Goal: Task Accomplishment & Management: Complete application form

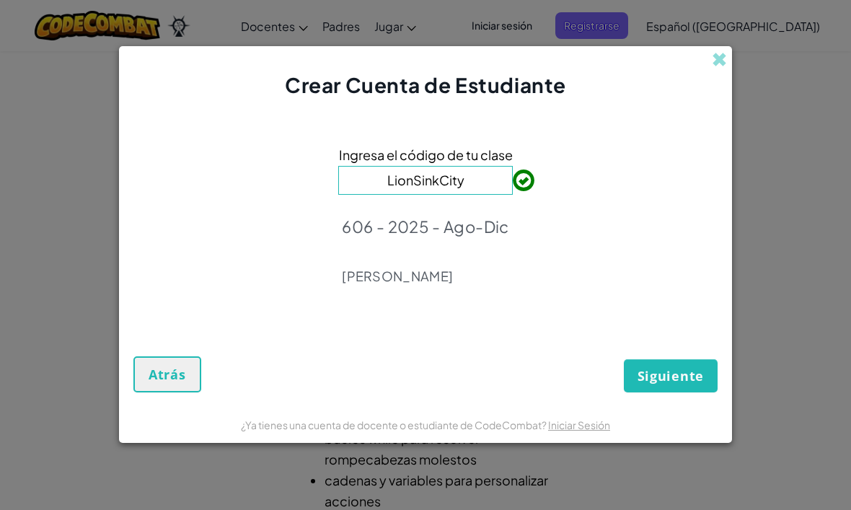
click at [666, 387] on button "Siguiente" at bounding box center [671, 375] width 94 height 33
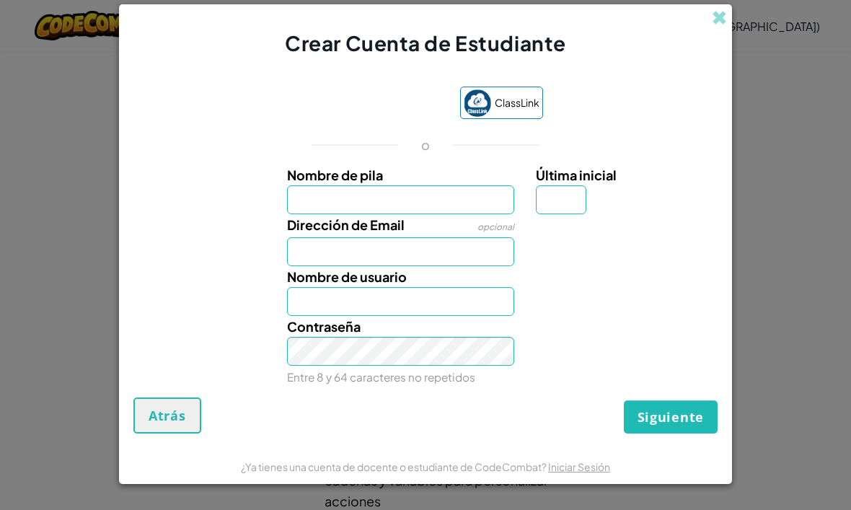
click at [505, 206] on input "Nombre de pila" at bounding box center [401, 199] width 228 height 29
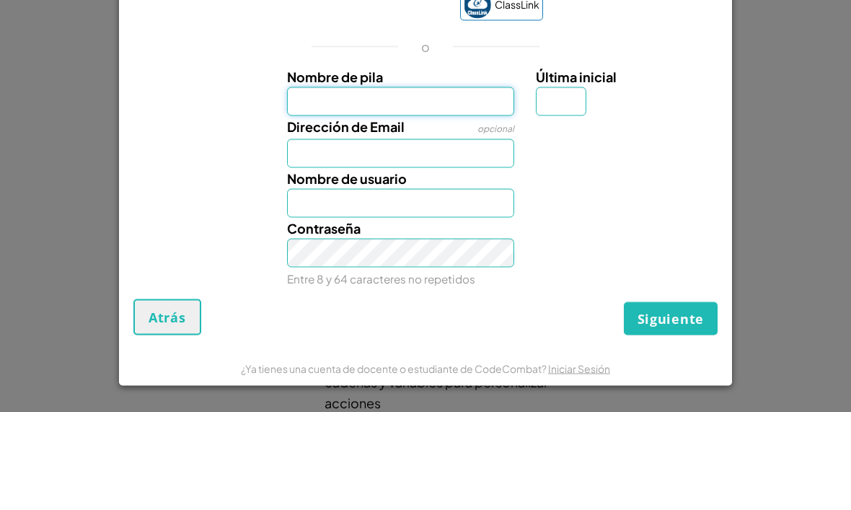
type input "Quetzalli"
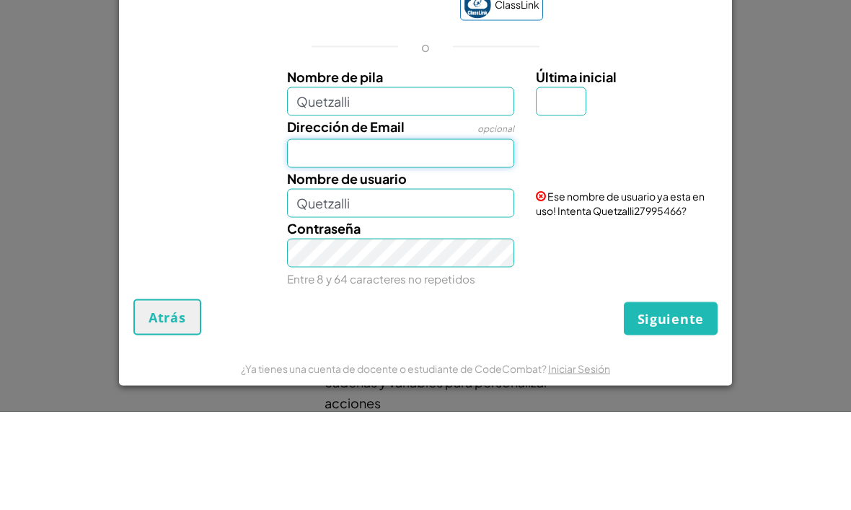
click at [479, 237] on input "Dirección de Email" at bounding box center [401, 251] width 228 height 29
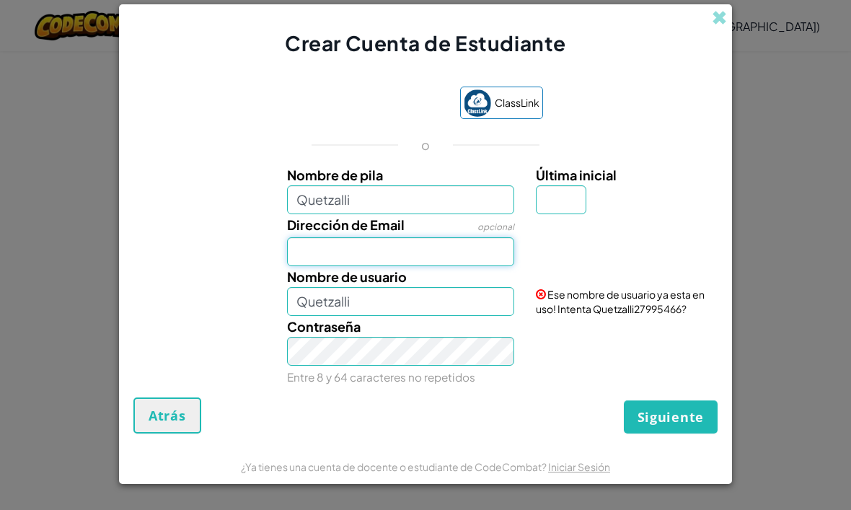
click at [380, 245] on input "Dirección de Email" at bounding box center [401, 251] width 228 height 29
click at [478, 265] on input "09Enero2010." at bounding box center [401, 251] width 228 height 29
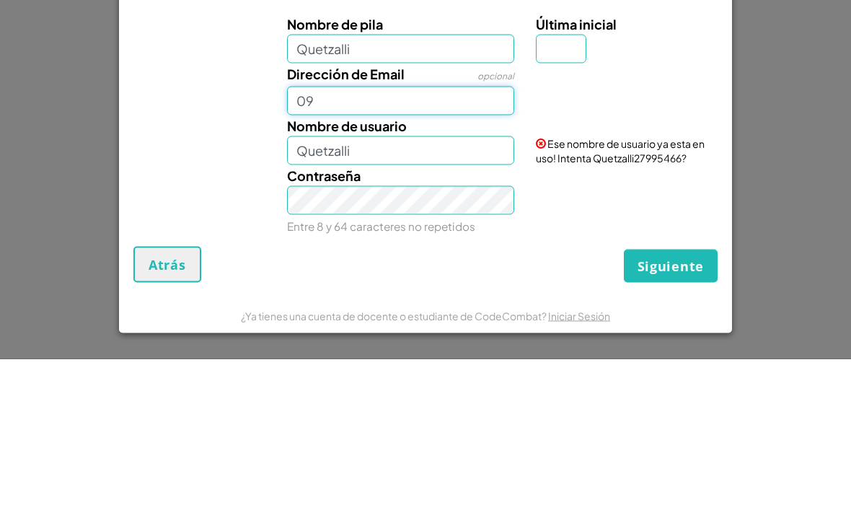
type input "0"
type input "[EMAIL_ADDRESS][DOMAIN_NAME]"
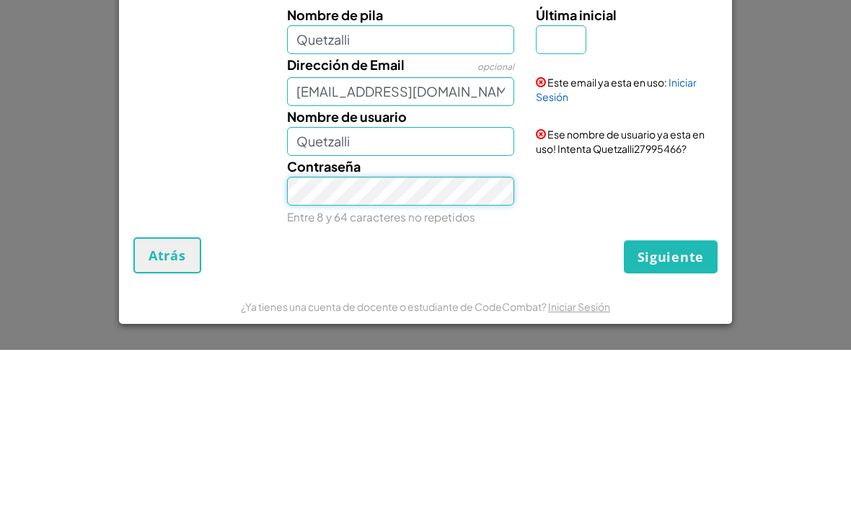
scroll to position [409, 0]
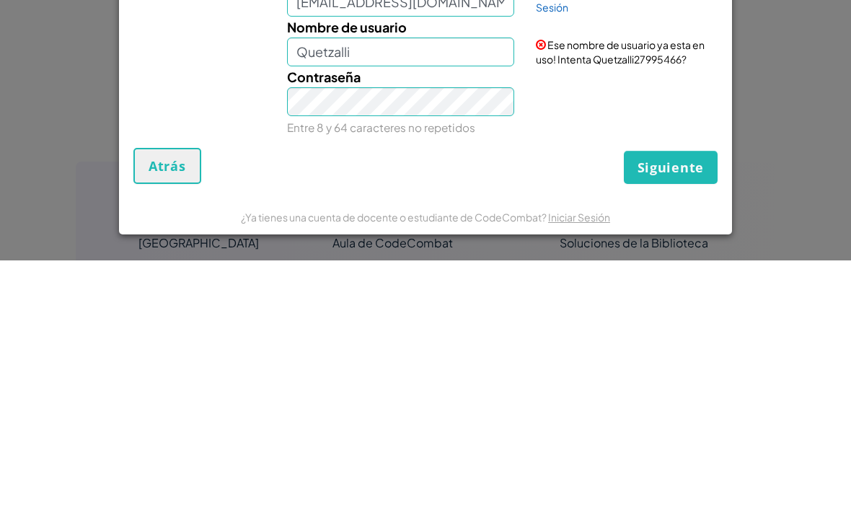
click at [678, 408] on span "Siguiente" at bounding box center [671, 416] width 66 height 17
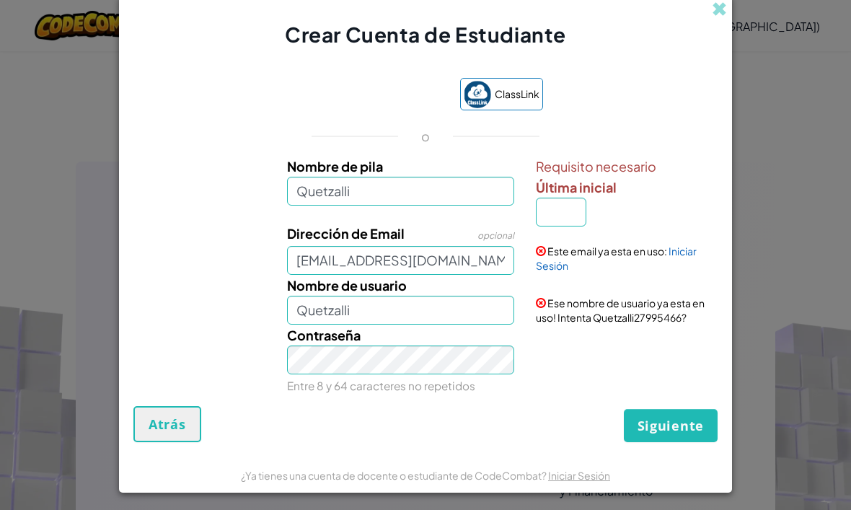
click at [718, 17] on div "Crear Cuenta de Estudiante" at bounding box center [425, 22] width 613 height 53
click at [711, 21] on div "Crear Cuenta de Estudiante" at bounding box center [425, 22] width 613 height 53
click at [144, 457] on form "ClassLink o Nombre de pila Quetzalli Requisito necesario Última inicial Direcci…" at bounding box center [425, 253] width 613 height 408
click at [169, 433] on span "Atrás" at bounding box center [168, 423] width 38 height 17
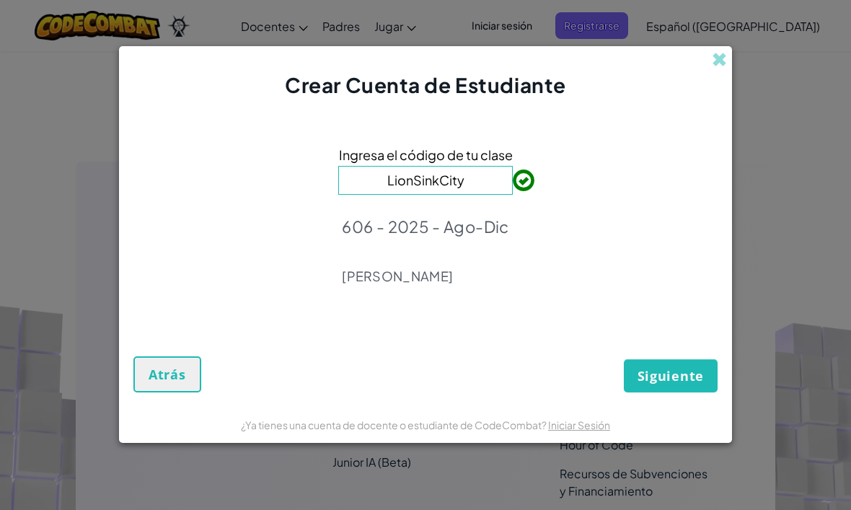
click at [719, 67] on span at bounding box center [719, 59] width 15 height 15
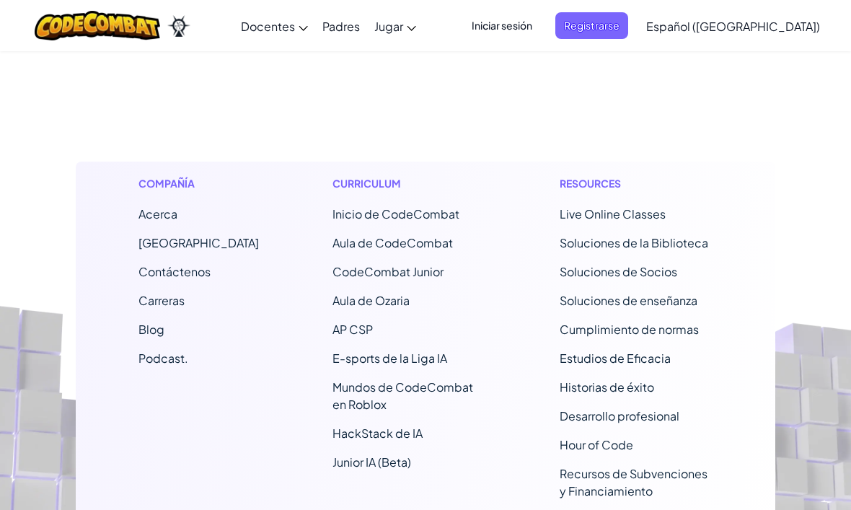
click at [536, 35] on span "Iniciar sesión" at bounding box center [502, 25] width 78 height 27
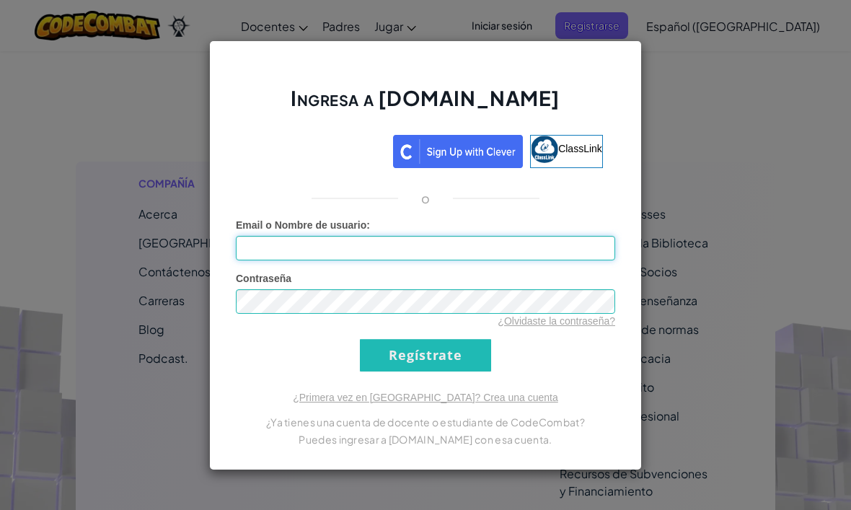
click at [480, 260] on input "Email o Nombre de usuario :" at bounding box center [425, 248] width 379 height 25
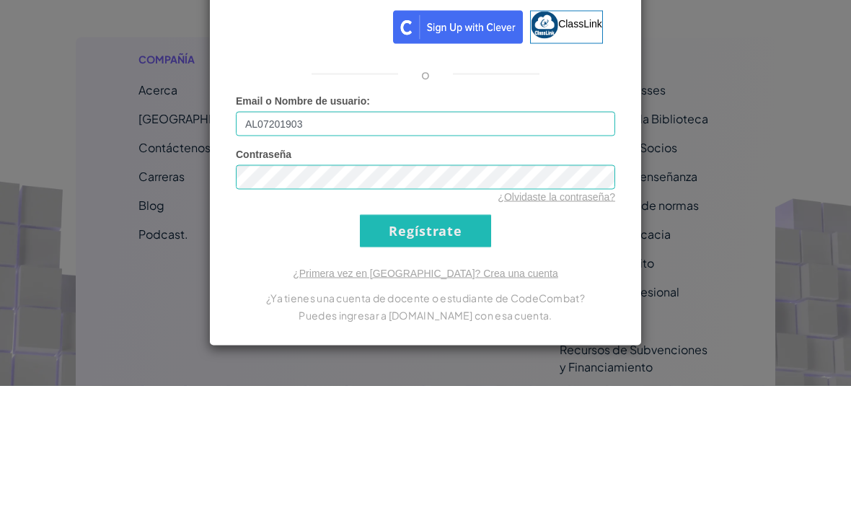
click at [426, 339] on input "Regístrate" at bounding box center [425, 355] width 131 height 32
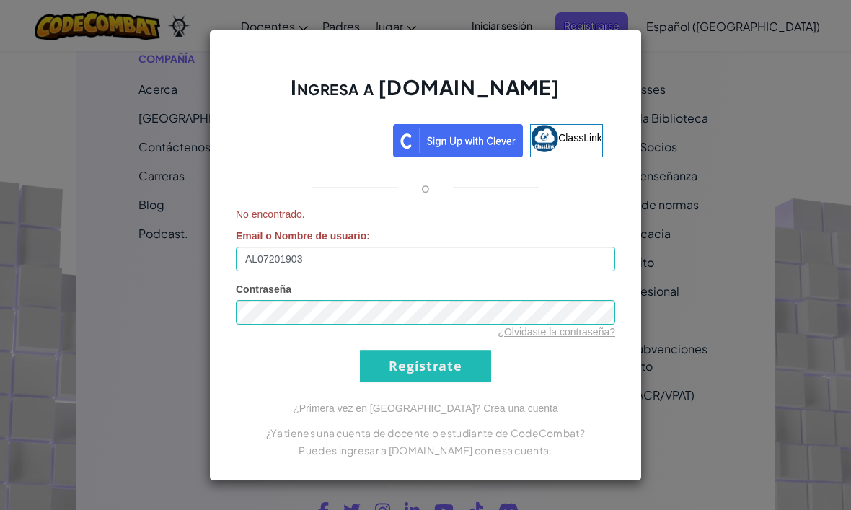
click at [409, 271] on input "AL07201903" at bounding box center [425, 259] width 379 height 25
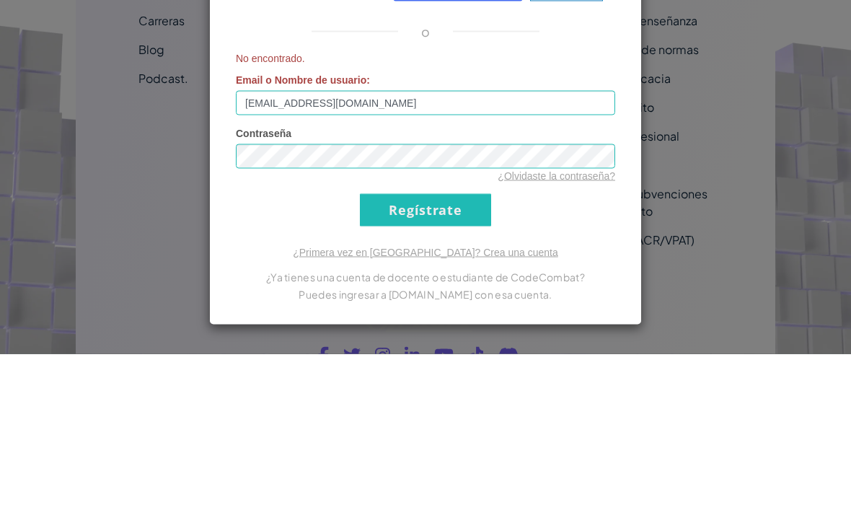
type input "[EMAIL_ADDRESS][DOMAIN_NAME]"
click at [434, 350] on input "Regístrate" at bounding box center [425, 366] width 131 height 32
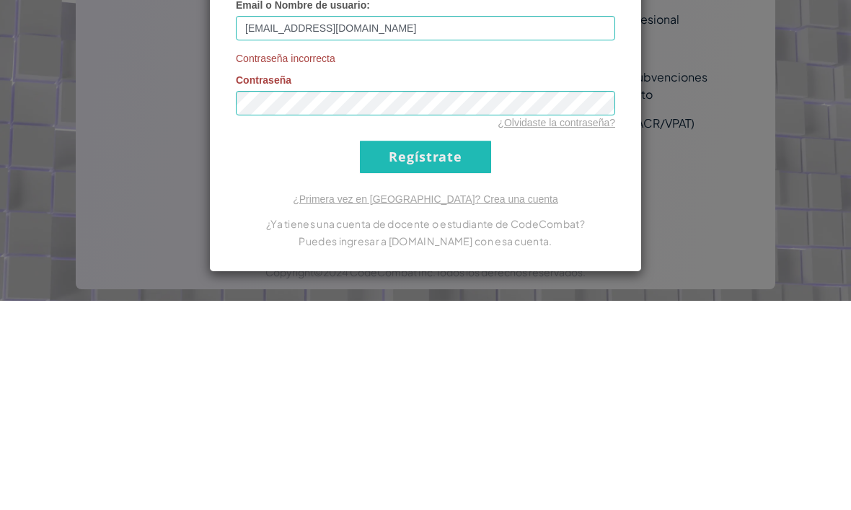
click at [445, 350] on input "Regístrate" at bounding box center [425, 366] width 131 height 32
